Goal: Information Seeking & Learning: Check status

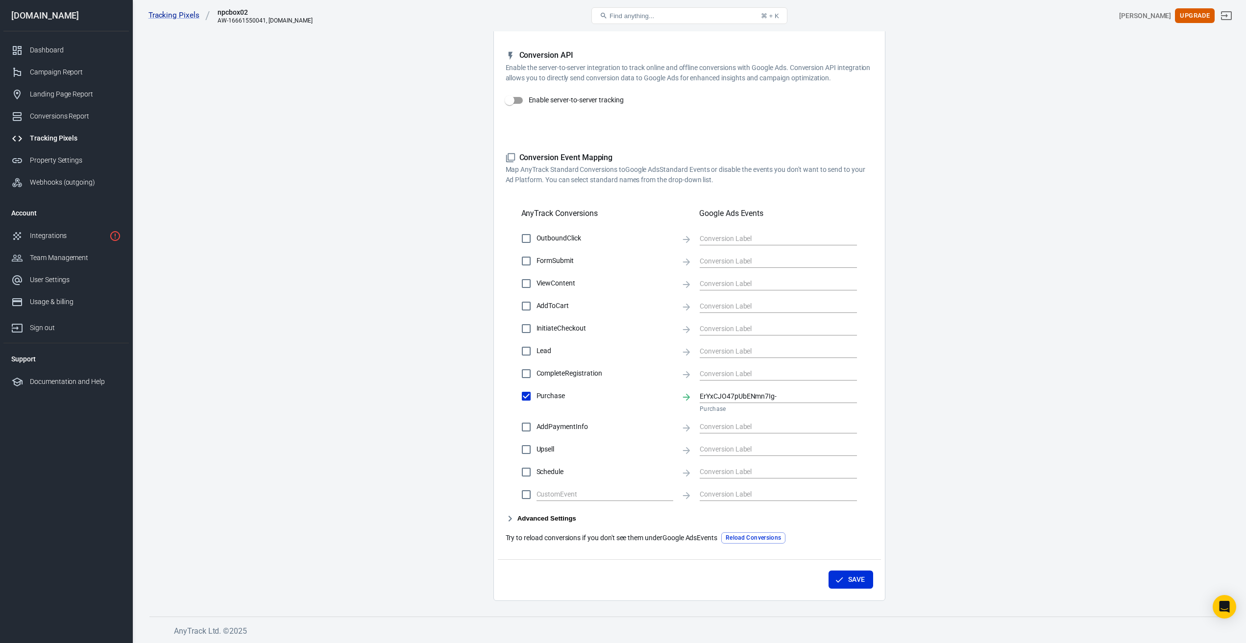
click at [53, 140] on div "Tracking Pixels" at bounding box center [75, 138] width 91 height 10
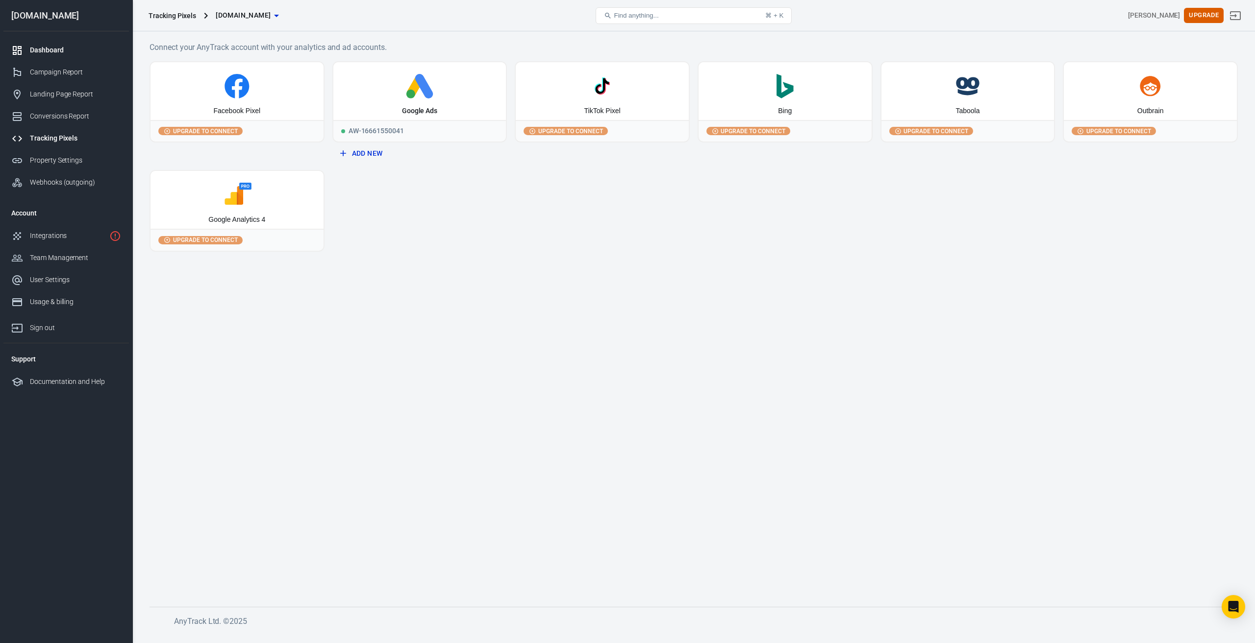
click at [37, 50] on div "Dashboard" at bounding box center [75, 50] width 91 height 10
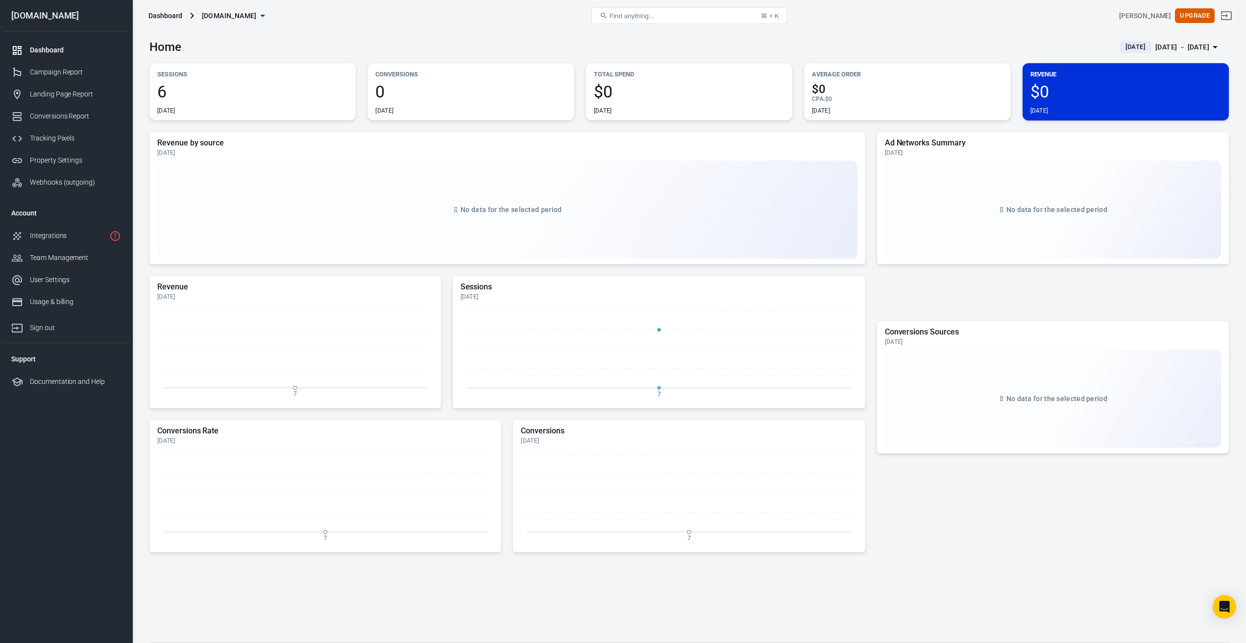
click at [163, 90] on span "6" at bounding box center [252, 91] width 191 height 17
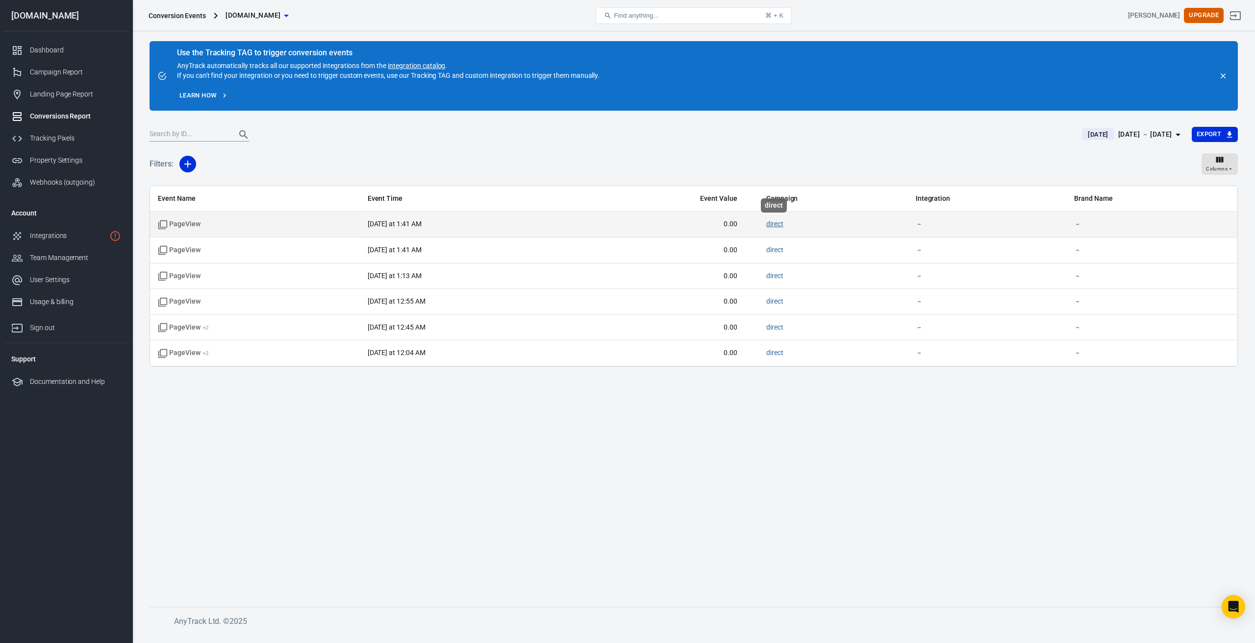
click at [774, 226] on link "direct" at bounding box center [774, 224] width 17 height 8
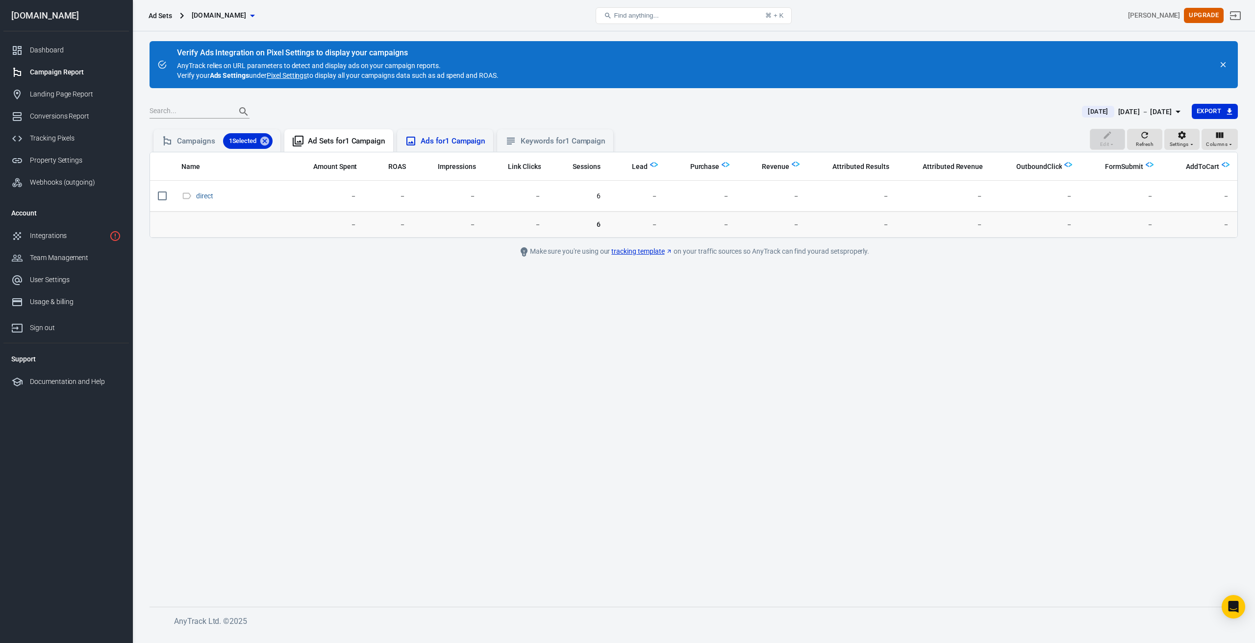
click at [450, 141] on div "Ads for 1 Campaign" at bounding box center [452, 141] width 65 height 10
click at [178, 139] on div "Campaigns 1 Selected" at bounding box center [225, 141] width 96 height 16
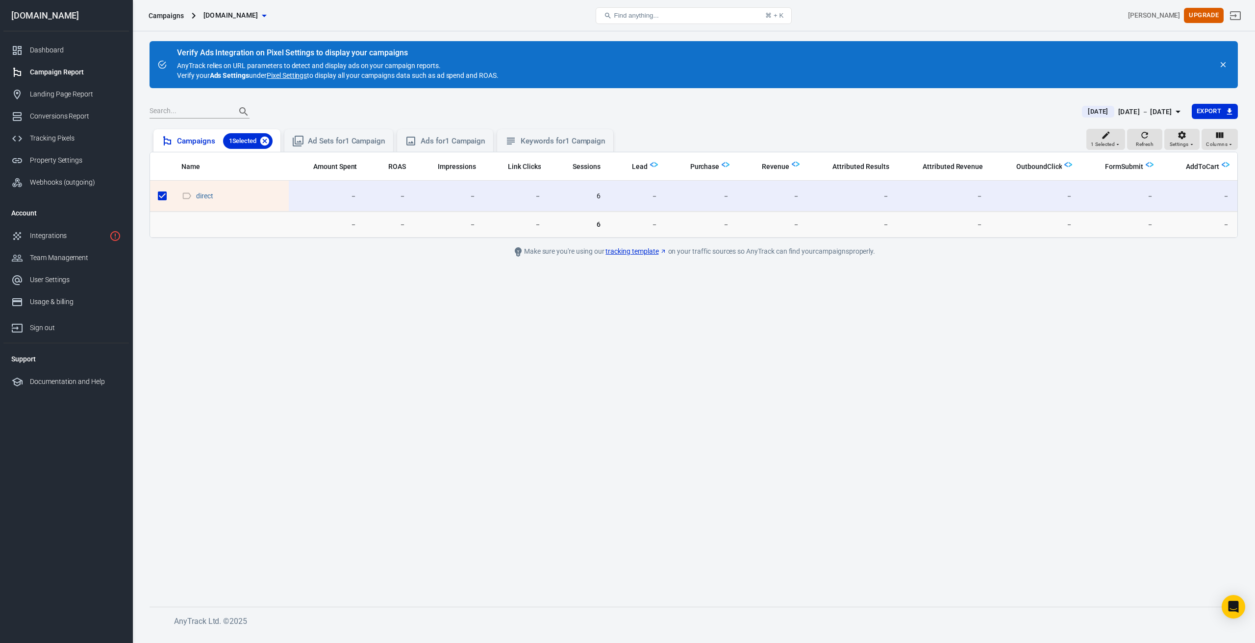
click at [266, 143] on icon at bounding box center [264, 141] width 9 height 9
checkbox input "false"
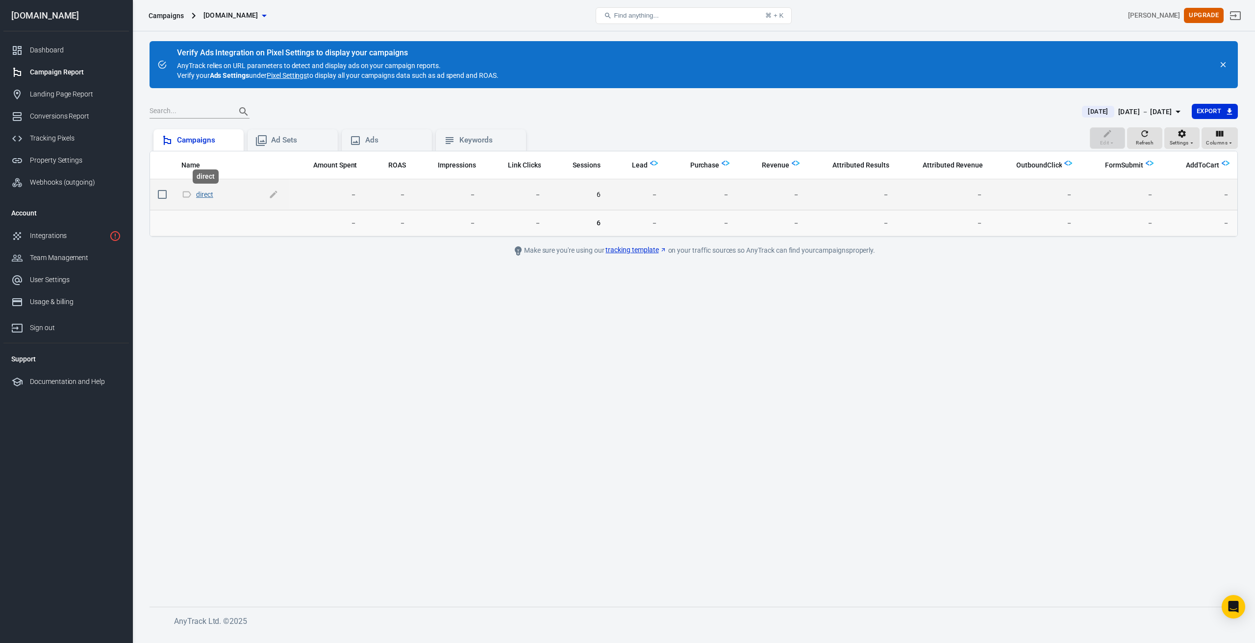
click at [200, 196] on link "direct" at bounding box center [204, 195] width 17 height 8
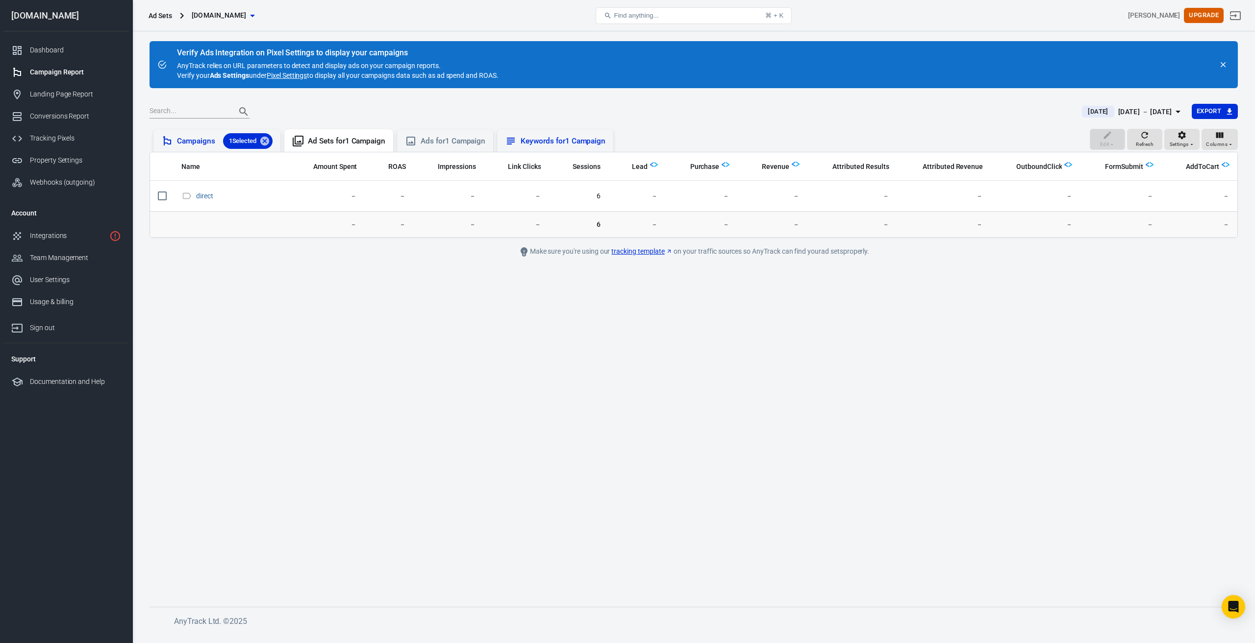
click at [575, 142] on div "Keywords for 1 Campaign" at bounding box center [562, 141] width 85 height 10
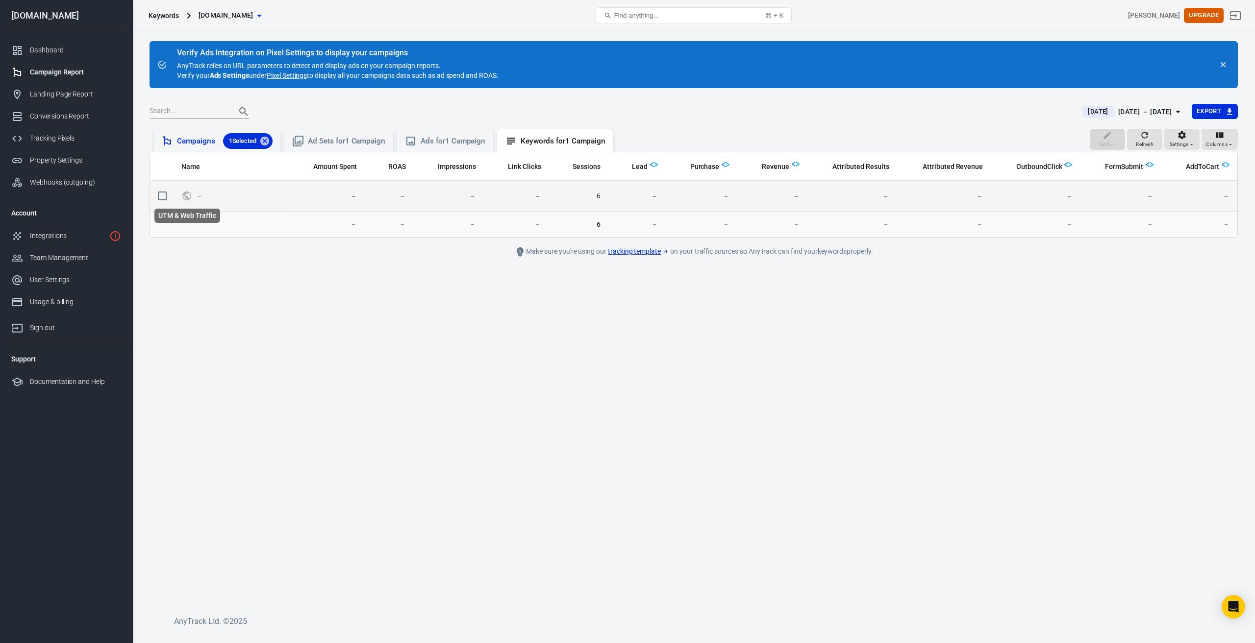
click at [184, 196] on icon "UTM & Web Traffic" at bounding box center [186, 196] width 9 height 9
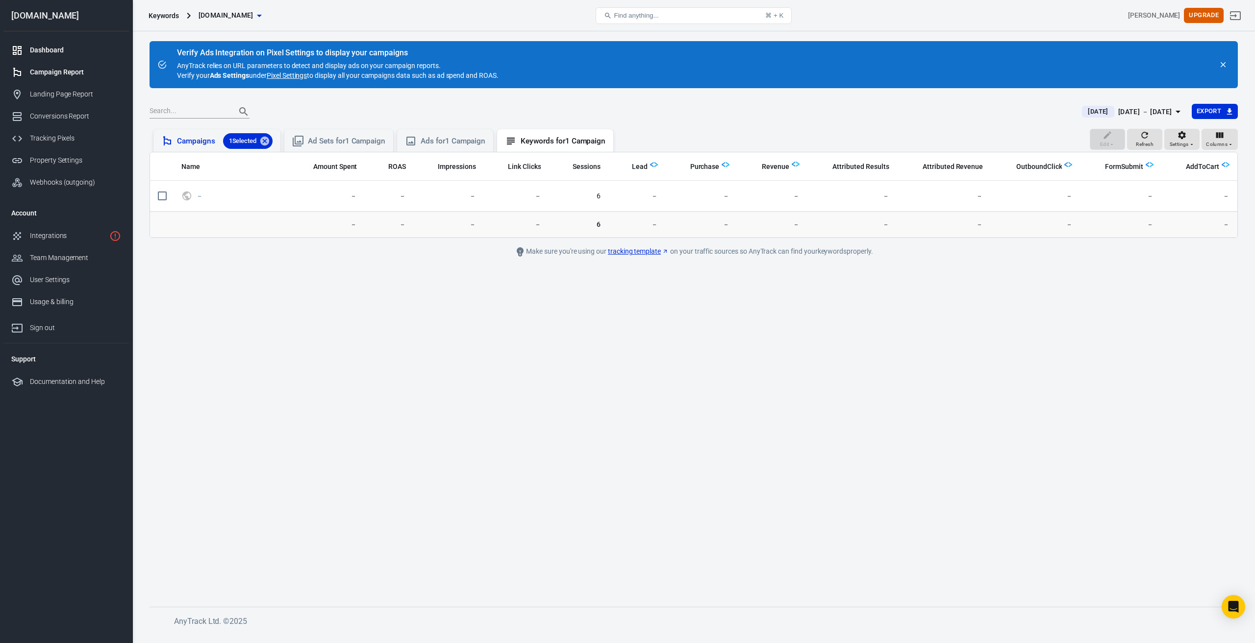
click at [42, 49] on div "Dashboard" at bounding box center [75, 50] width 91 height 10
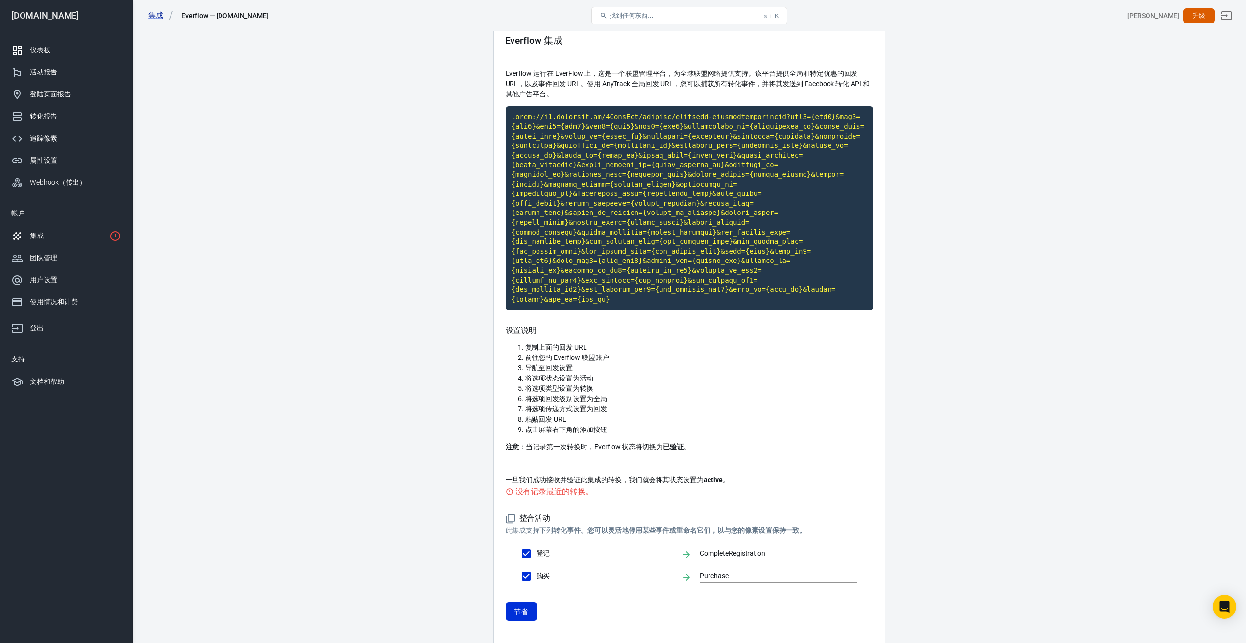
click at [41, 49] on font "仪表板" at bounding box center [40, 50] width 21 height 8
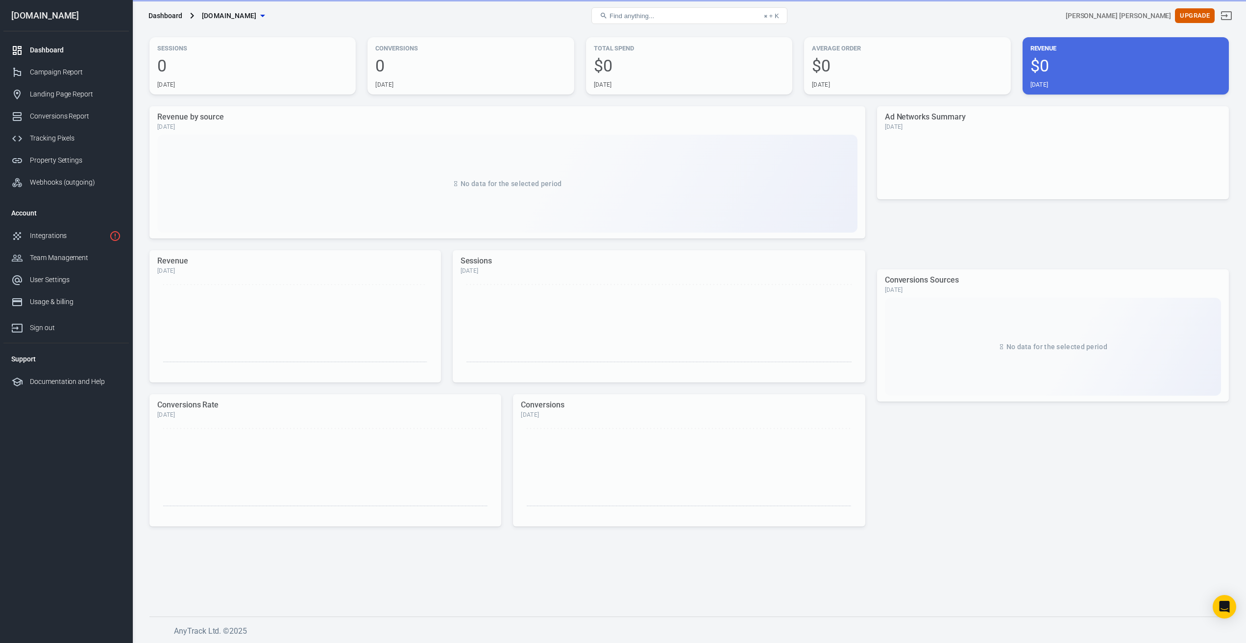
scroll to position [25, 0]
